Goal: Check status: Check status

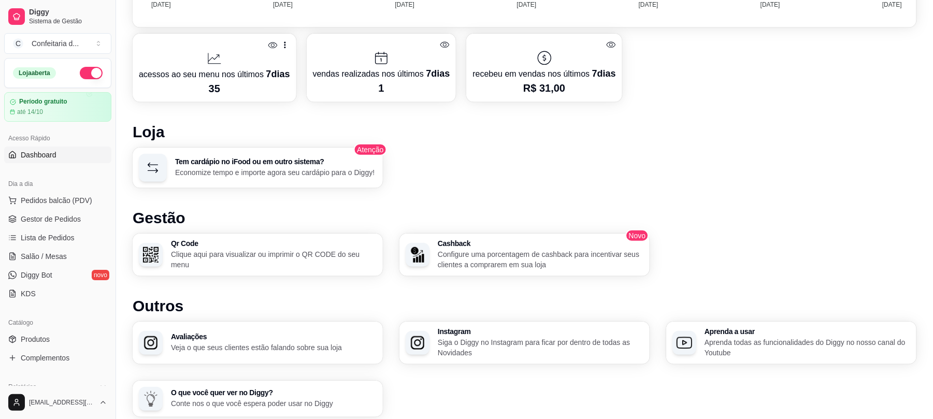
scroll to position [454, 0]
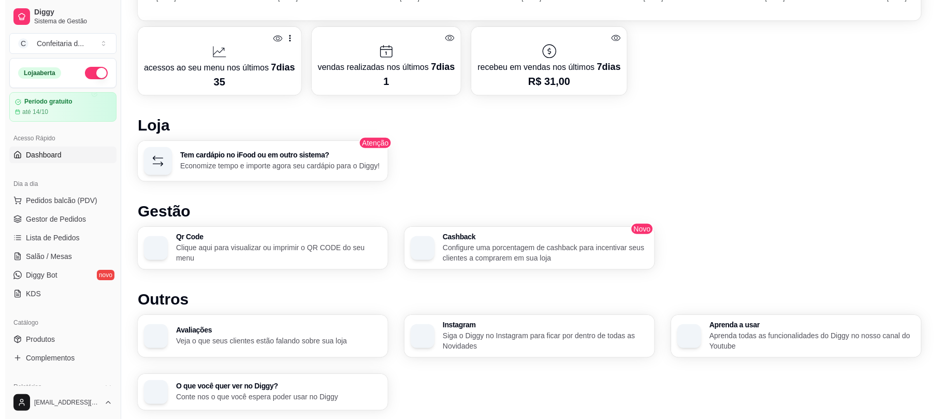
scroll to position [494, 0]
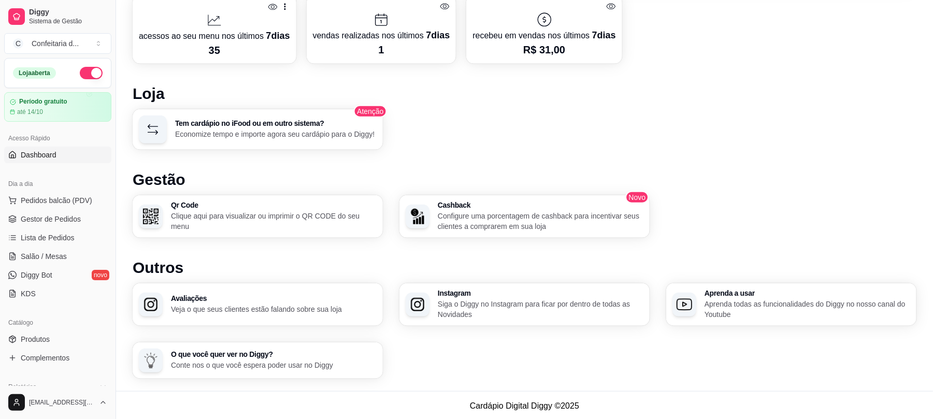
click at [266, 35] on span "7 dias" at bounding box center [278, 36] width 24 height 10
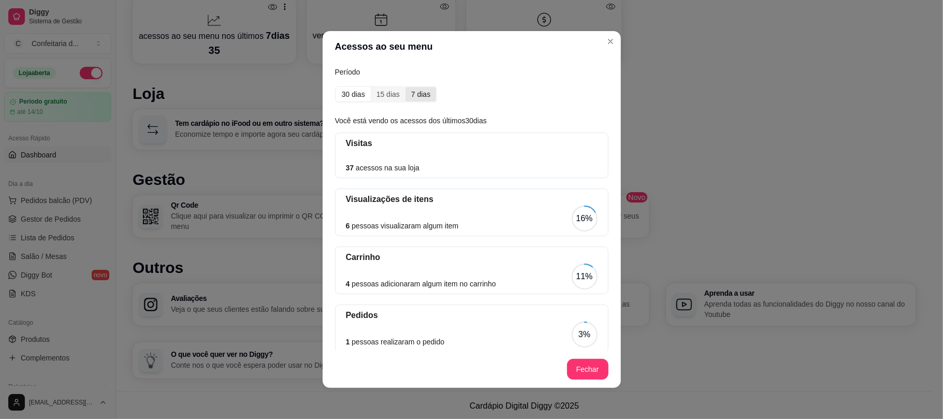
click at [409, 96] on div "7 dias" at bounding box center [421, 94] width 31 height 15
click at [406, 87] on input "7 dias" at bounding box center [406, 87] width 0 height 0
drag, startPoint x: 379, startPoint y: 169, endPoint x: 438, endPoint y: 166, distance: 58.6
click at [438, 166] on div "35 acessos na sua loja" at bounding box center [472, 167] width 252 height 11
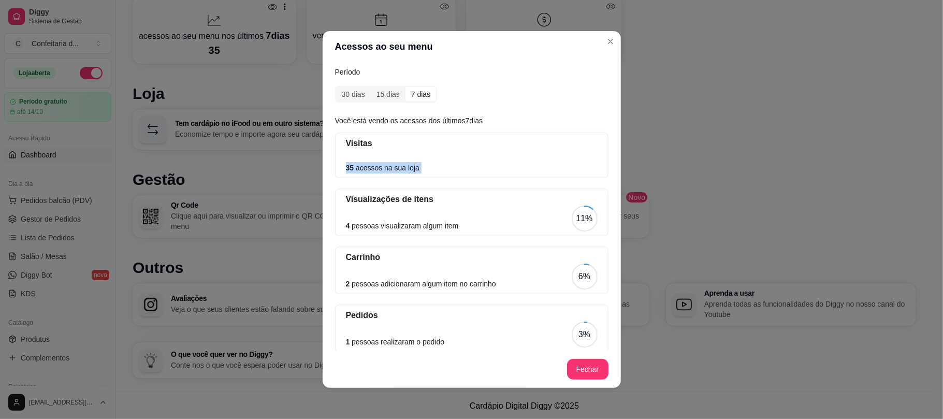
drag, startPoint x: 438, startPoint y: 166, endPoint x: 338, endPoint y: 172, distance: 99.6
click at [338, 172] on div "Visitas 35 acessos na sua loja" at bounding box center [471, 156] width 273 height 46
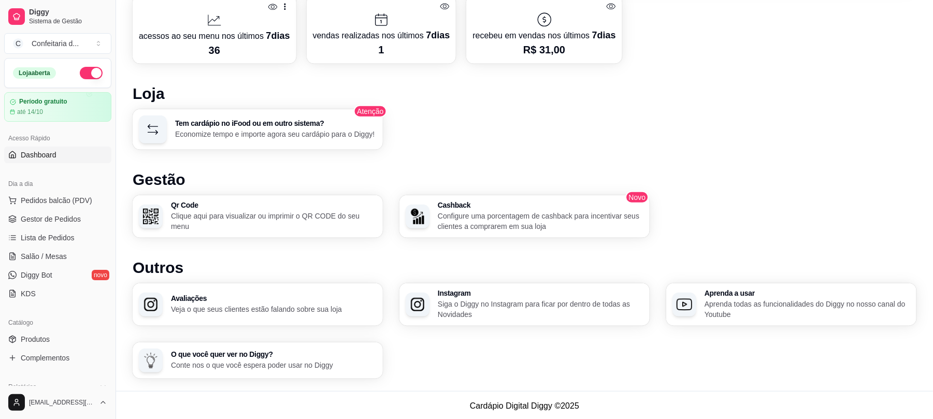
click at [253, 38] on p "acessos ao seu menu nos últimos 7 dias" at bounding box center [214, 35] width 151 height 15
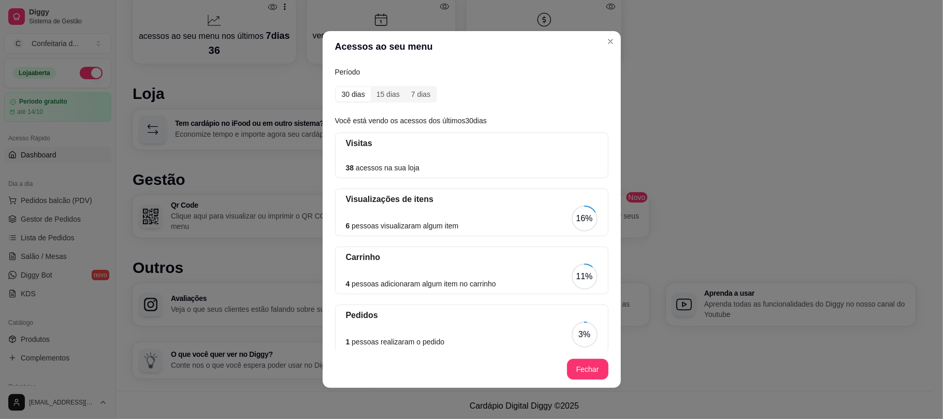
click at [410, 86] on div "30 dias 15 dias 7 dias" at bounding box center [386, 94] width 103 height 17
click at [413, 92] on div "7 dias" at bounding box center [421, 94] width 31 height 15
click at [406, 87] on input "7 dias" at bounding box center [406, 87] width 0 height 0
